Goal: Task Accomplishment & Management: Use online tool/utility

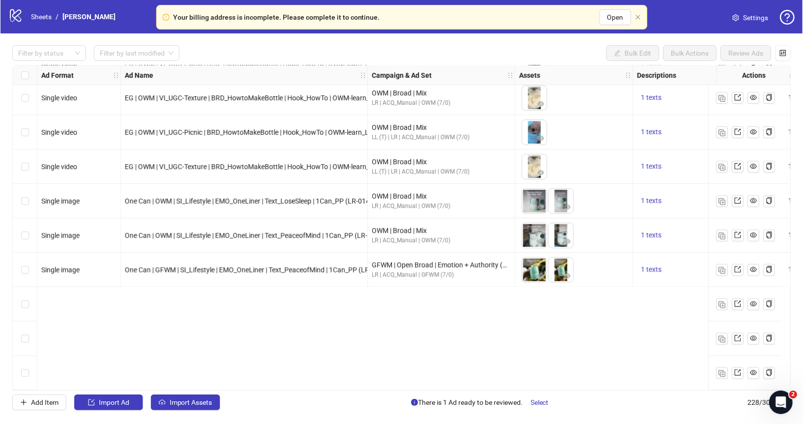
scroll to position [7382, 0]
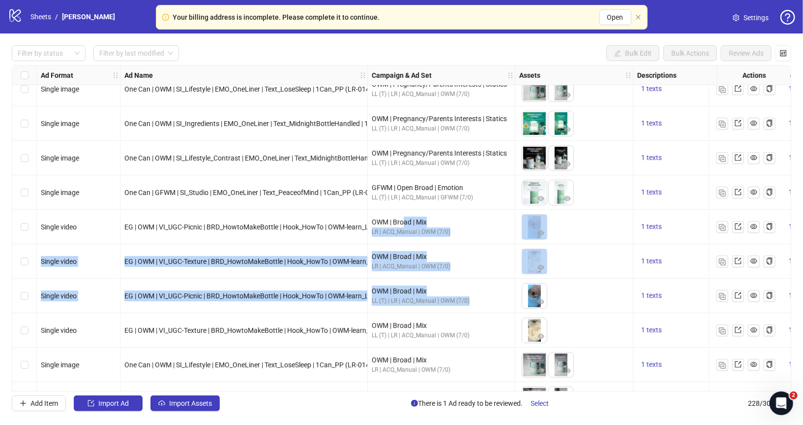
drag, startPoint x: 405, startPoint y: 225, endPoint x: 413, endPoint y: 311, distance: 85.9
click at [413, 311] on div "OWM | Broad | Mix LL (T) | LR | ACQ_Manual | OWM (7/0)" at bounding box center [442, 295] width 148 height 34
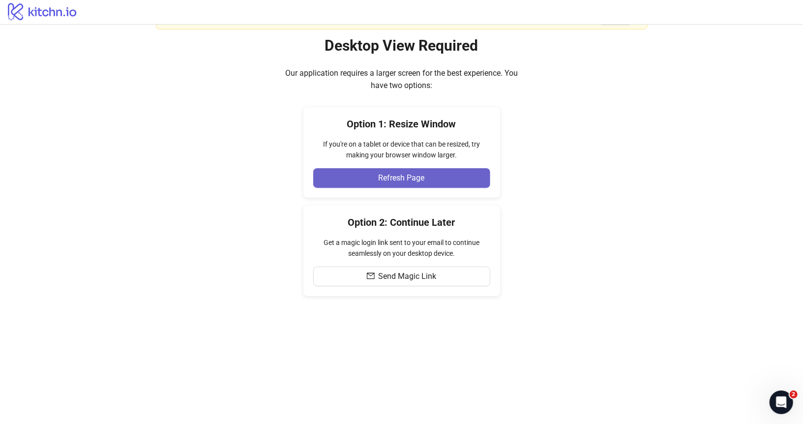
click at [451, 175] on button "Refresh Page" at bounding box center [401, 178] width 177 height 20
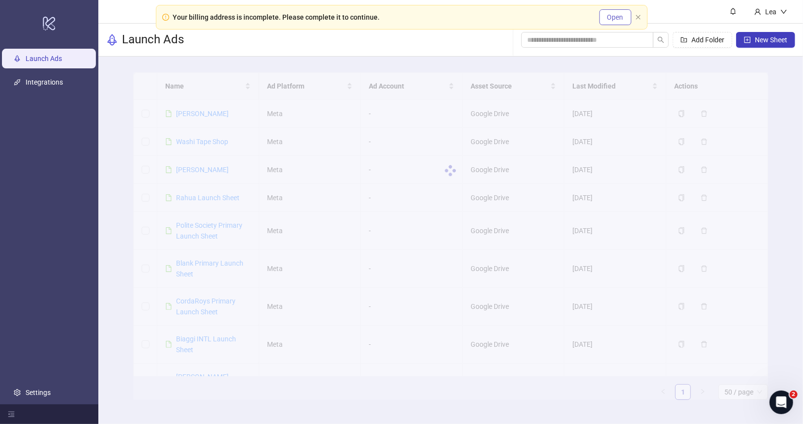
click at [608, 19] on span "Open" at bounding box center [615, 17] width 16 height 8
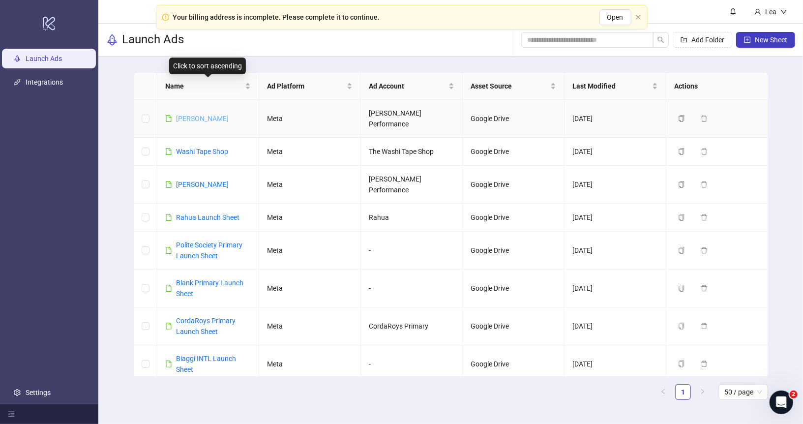
click at [211, 115] on link "[PERSON_NAME]" at bounding box center [202, 119] width 53 height 8
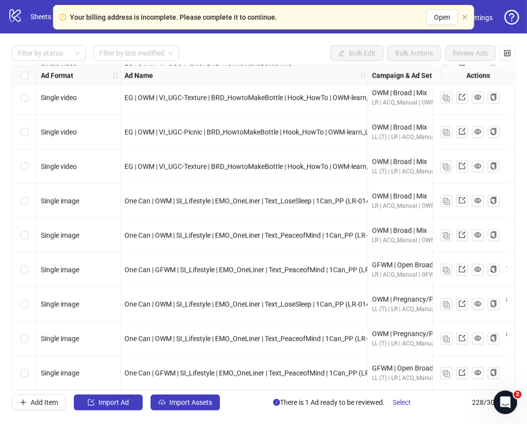
scroll to position [7524, 0]
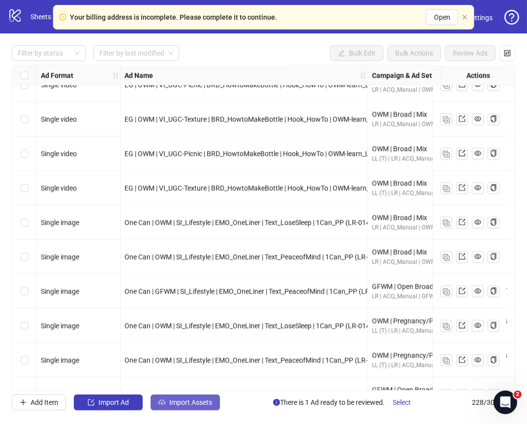
click at [189, 396] on button "Import Assets" at bounding box center [185, 402] width 69 height 16
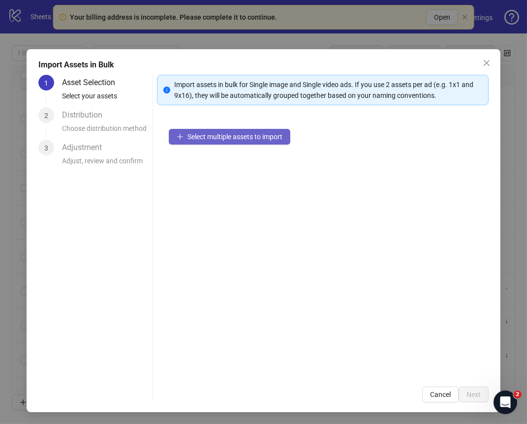
click at [210, 133] on span "Select multiple assets to import" at bounding box center [234, 137] width 95 height 8
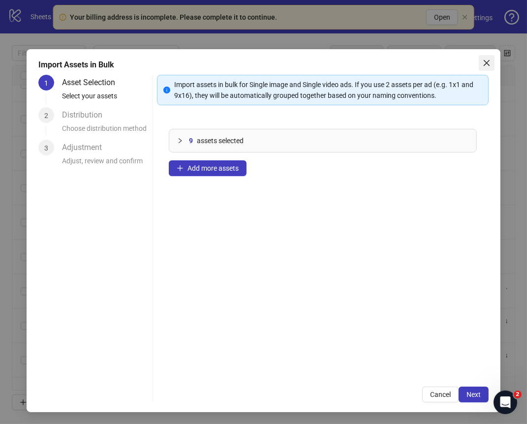
click at [485, 59] on icon "close" at bounding box center [487, 63] width 8 height 8
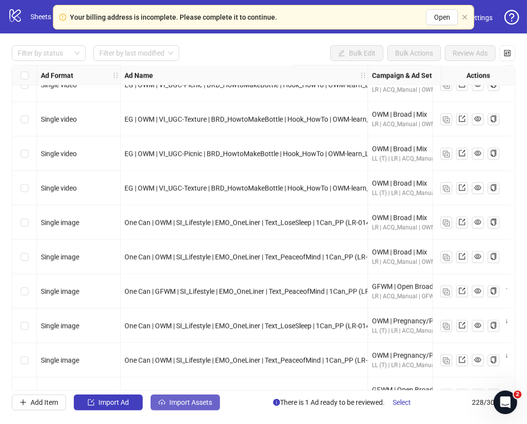
click at [179, 400] on span "Import Assets" at bounding box center [190, 402] width 43 height 8
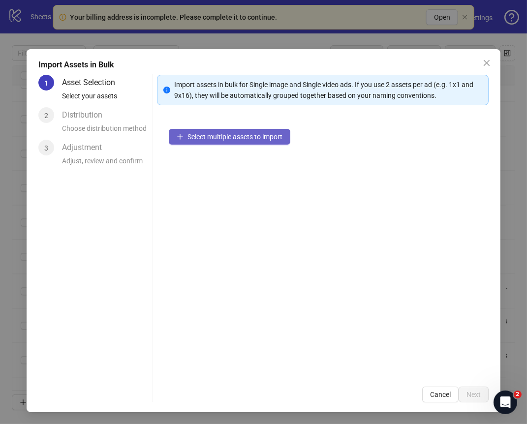
click at [210, 134] on span "Select multiple assets to import" at bounding box center [234, 137] width 95 height 8
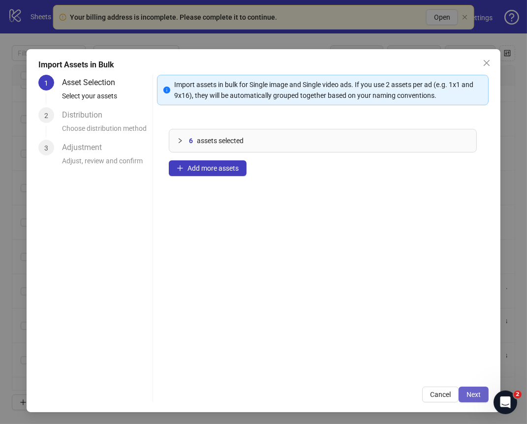
click at [476, 394] on span "Next" at bounding box center [473, 395] width 14 height 8
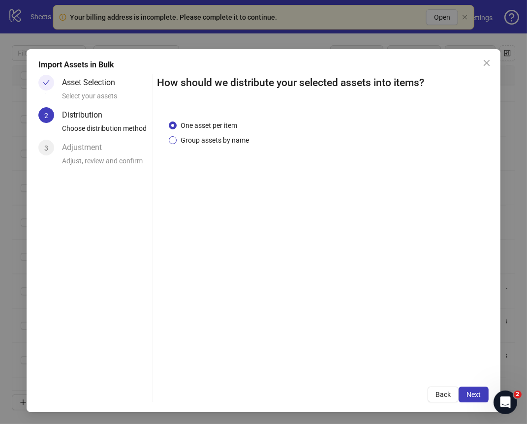
click at [243, 140] on span "Group assets by name" at bounding box center [215, 140] width 76 height 11
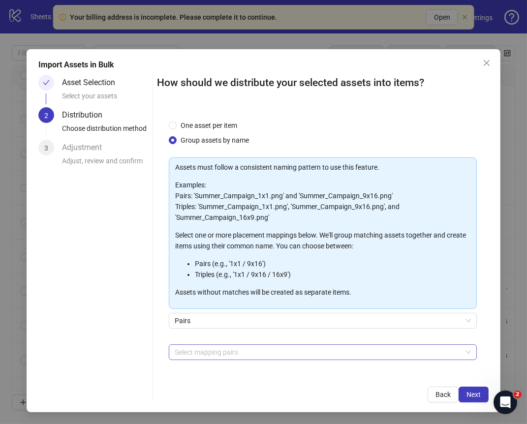
click at [291, 345] on div at bounding box center [318, 352] width 294 height 14
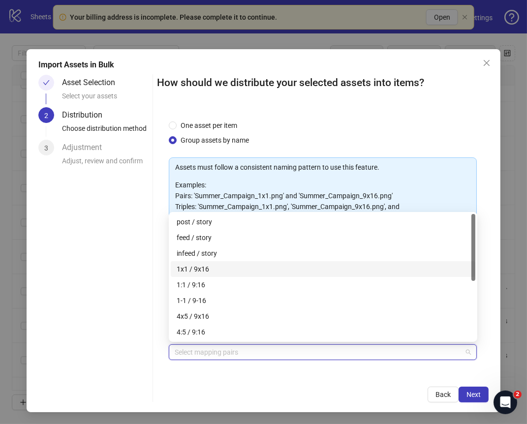
click at [267, 271] on div "1x1 / 9x16" at bounding box center [323, 269] width 293 height 11
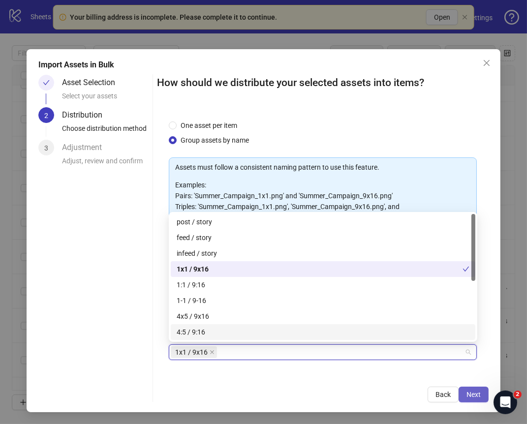
click at [468, 396] on span "Next" at bounding box center [473, 395] width 14 height 8
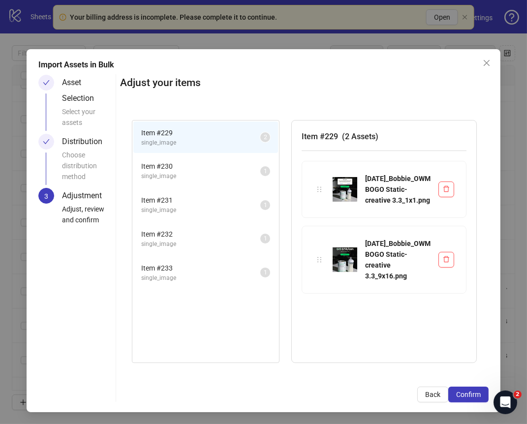
click at [214, 167] on span "Item # 230" at bounding box center [200, 166] width 119 height 11
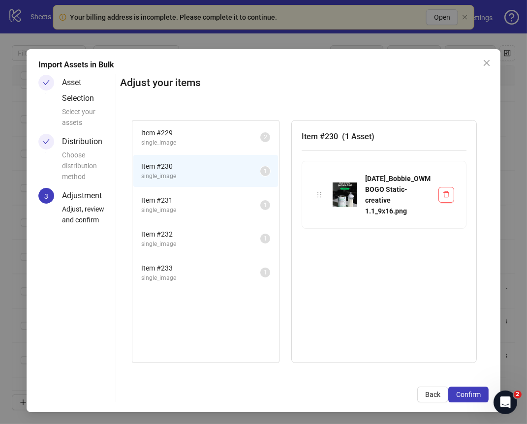
click at [212, 189] on li "Item # 231 single_image 1" at bounding box center [205, 205] width 145 height 32
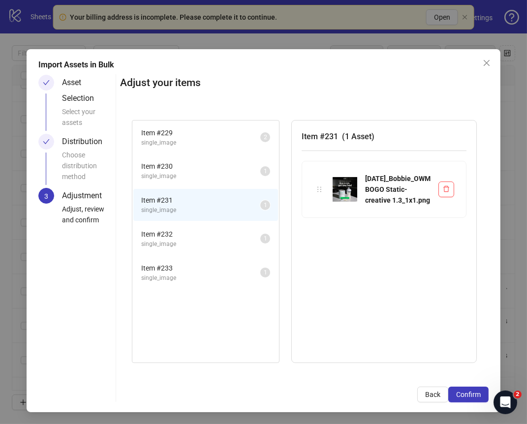
click at [208, 231] on span "Item # 232" at bounding box center [200, 234] width 119 height 11
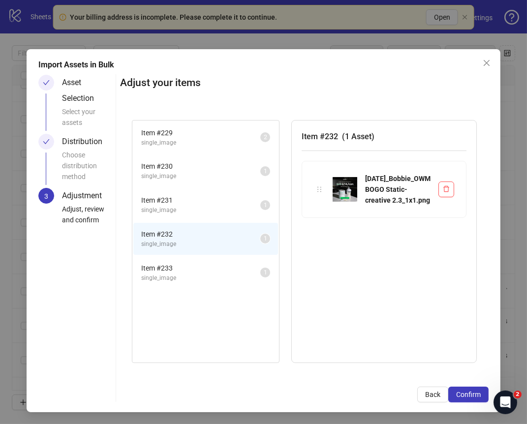
click at [212, 286] on li "Item # 233 single_image 1" at bounding box center [205, 273] width 145 height 32
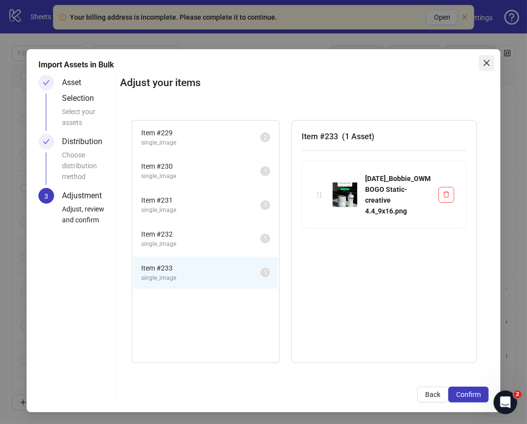
click at [489, 66] on icon "close" at bounding box center [487, 63] width 8 height 8
